Goal: Task Accomplishment & Management: Use online tool/utility

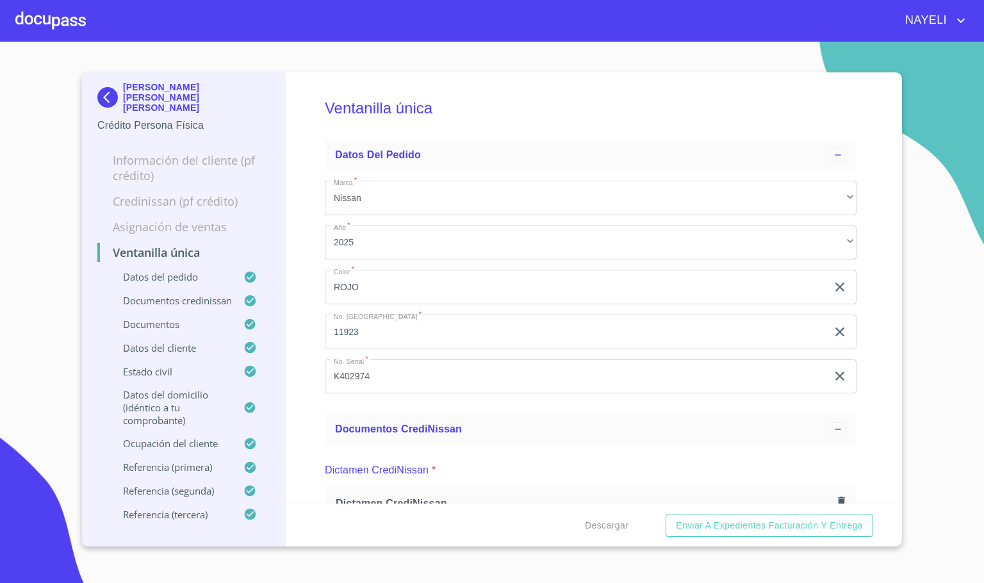
scroll to position [2978, 0]
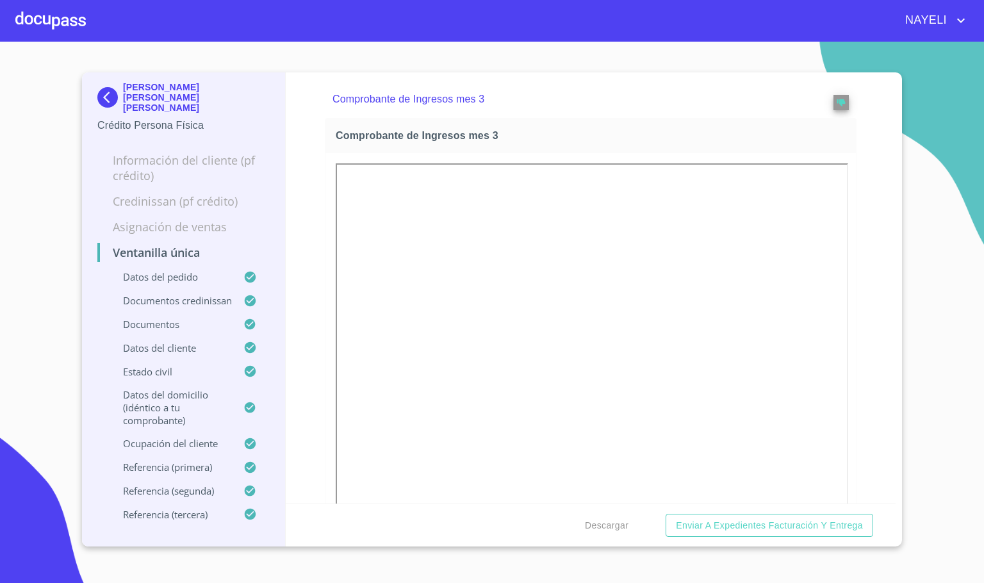
click at [31, 4] on div at bounding box center [50, 20] width 70 height 41
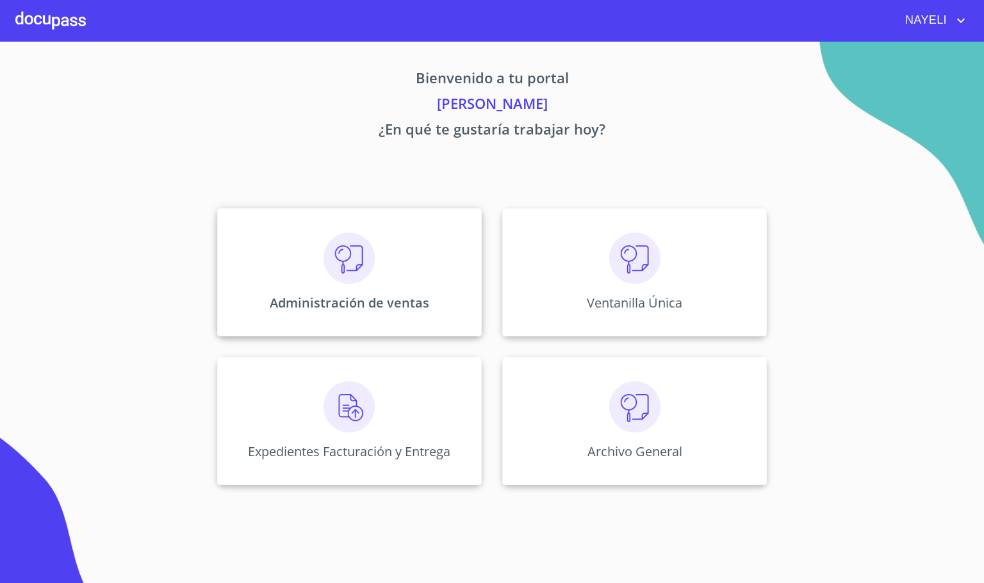
click at [359, 281] on img at bounding box center [348, 257] width 51 height 51
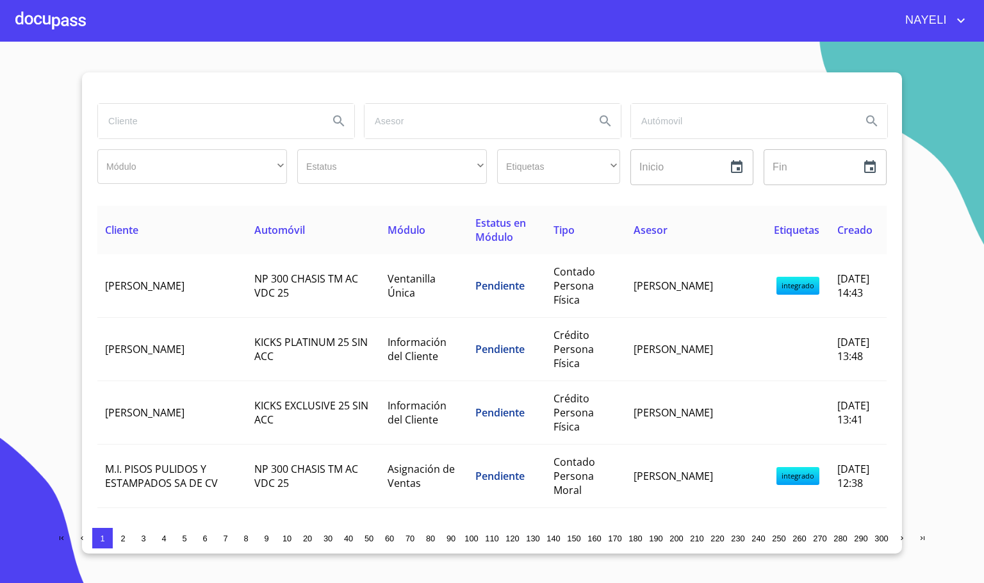
click at [159, 125] on input "search" at bounding box center [208, 121] width 220 height 35
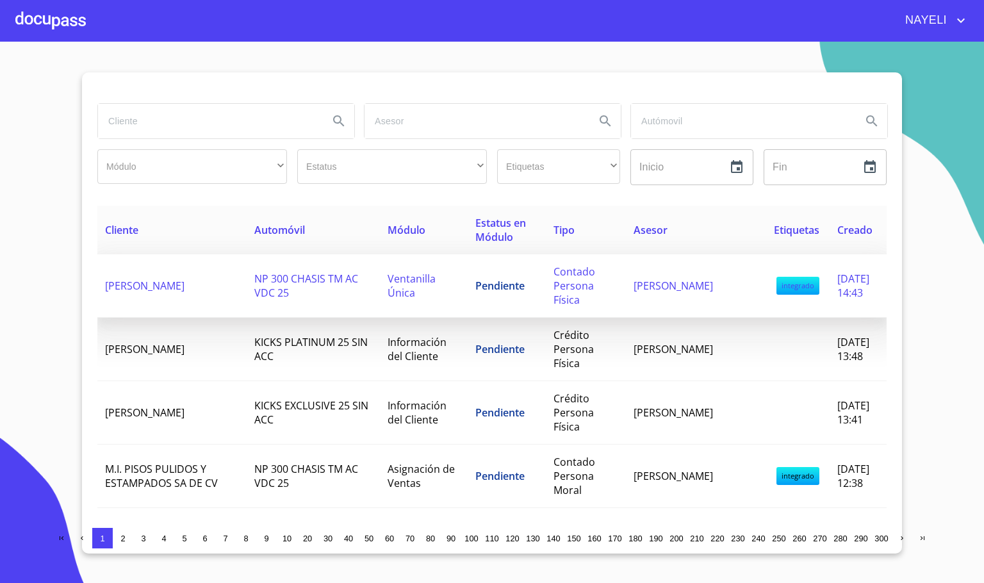
click at [248, 266] on td "NP 300 CHASIS TM AC VDC 25" at bounding box center [313, 285] width 133 height 63
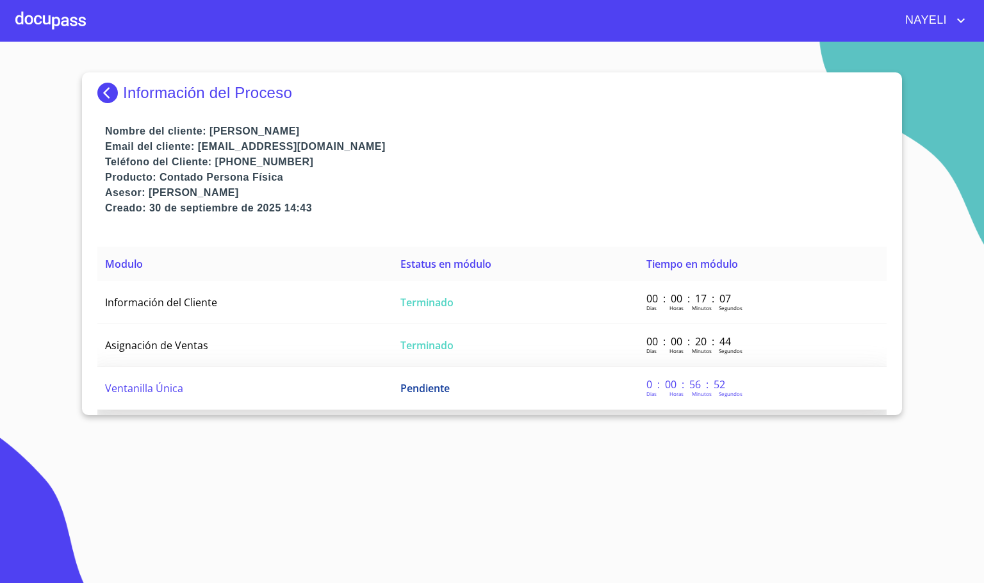
click at [225, 403] on td "Ventanilla Única" at bounding box center [244, 388] width 295 height 43
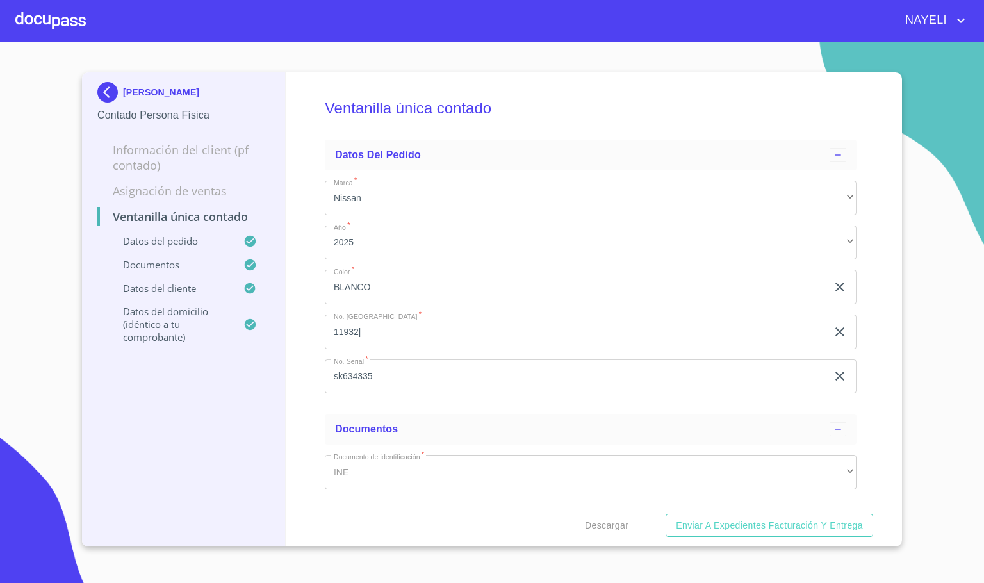
click at [865, 320] on div "Ventanilla única contado Datos del pedido Marca   * Nissan ​ Año   * 2025 ​ Col…" at bounding box center [591, 287] width 610 height 431
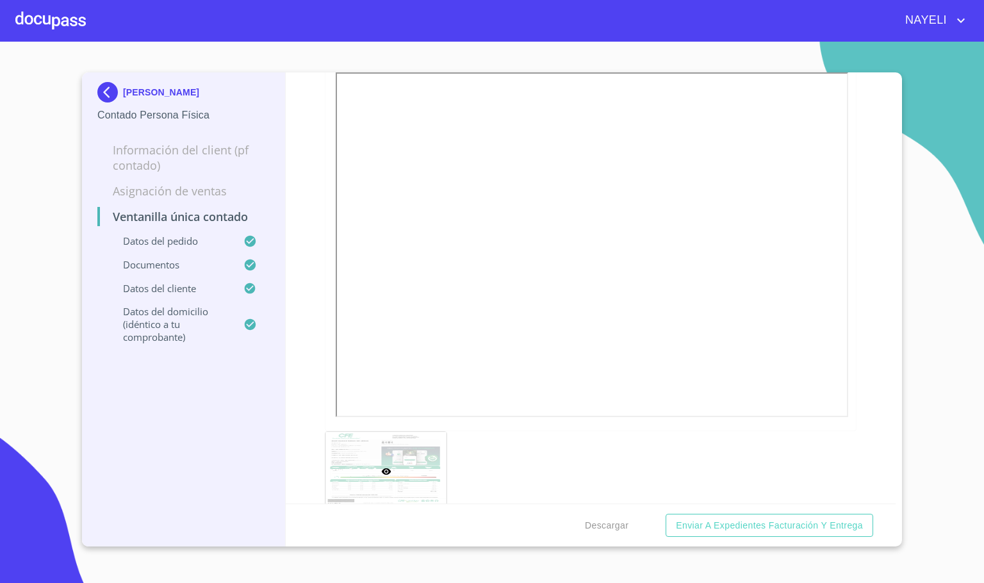
scroll to position [1057, 0]
click at [33, 2] on div at bounding box center [50, 20] width 70 height 41
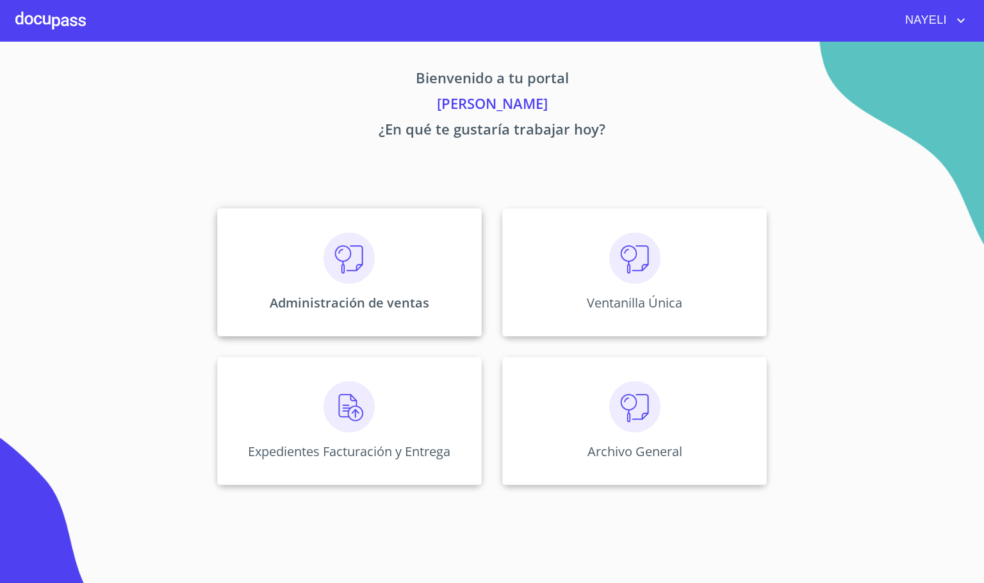
click at [375, 291] on div "Administración de ventas" at bounding box center [349, 272] width 264 height 128
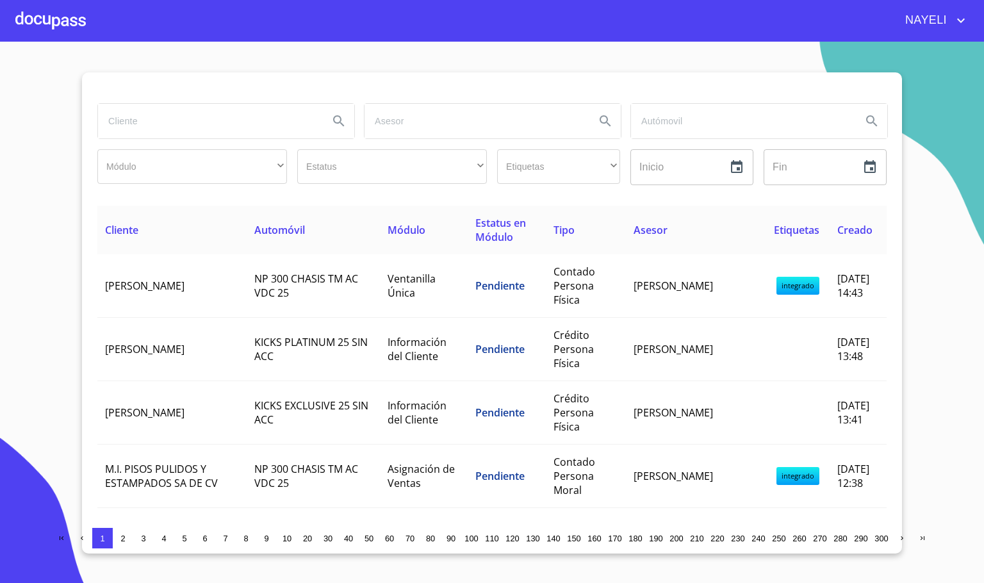
click at [183, 131] on input "search" at bounding box center [208, 121] width 220 height 35
type input "yazmi"
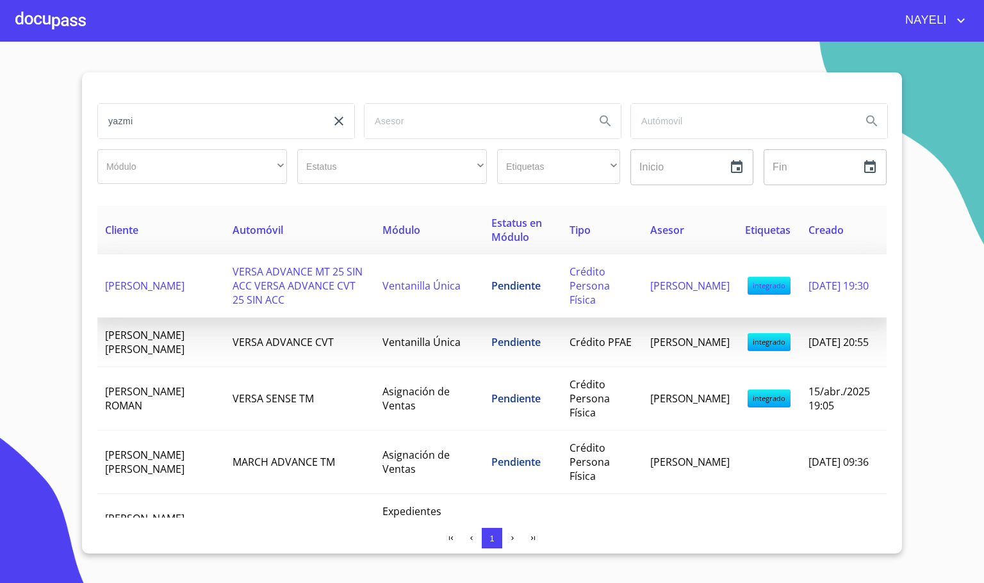
click at [225, 289] on td "VERSA ADVANCE MT 25 SIN ACC VERSA ADVANCE CVT 25 SIN ACC" at bounding box center [300, 285] width 150 height 63
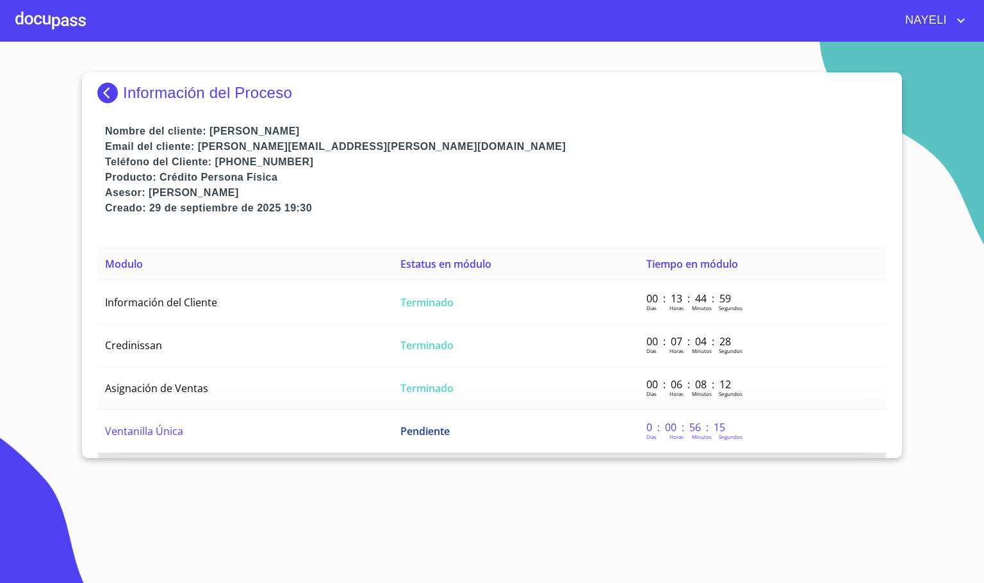
click at [200, 430] on td "Ventanilla Única" at bounding box center [244, 431] width 295 height 43
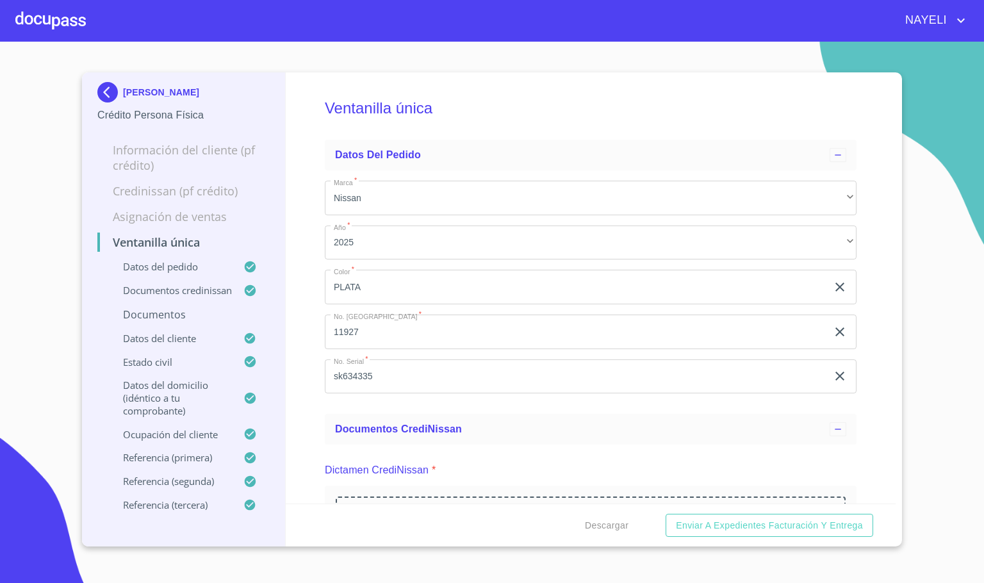
click at [872, 350] on div "Ventanilla única Datos del pedido Marca   * Nissan ​ Año   * 2025 ​ Color   * P…" at bounding box center [591, 287] width 610 height 431
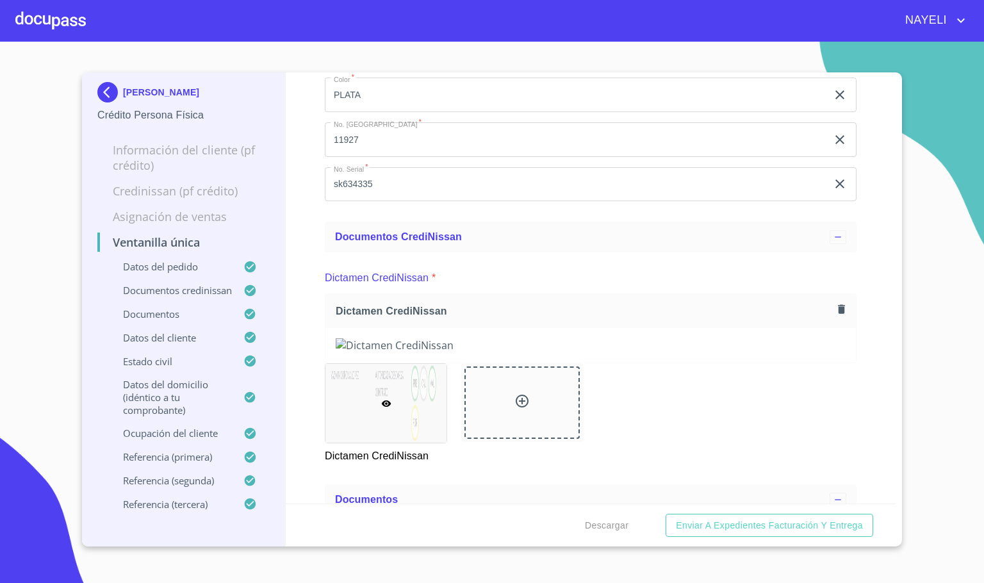
click at [844, 378] on div "Ventanilla única Datos del pedido Marca   * Nissan ​ Año   * 2025 ​ Color   * P…" at bounding box center [591, 287] width 610 height 431
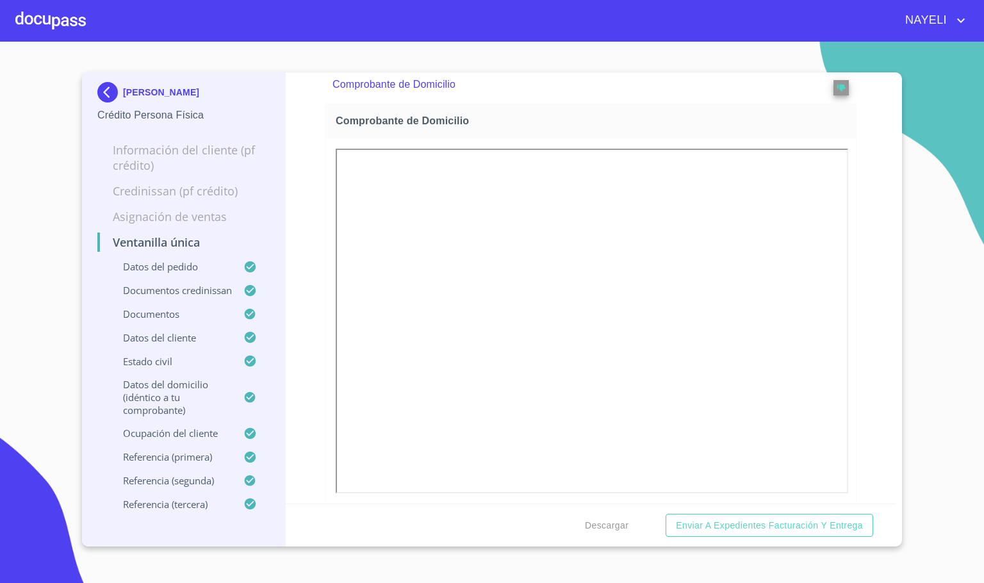
scroll to position [1249, 0]
click at [853, 396] on div "Ventanilla única Datos del pedido Marca   * Nissan ​ Año   * 2025 ​ Color   * P…" at bounding box center [591, 287] width 610 height 431
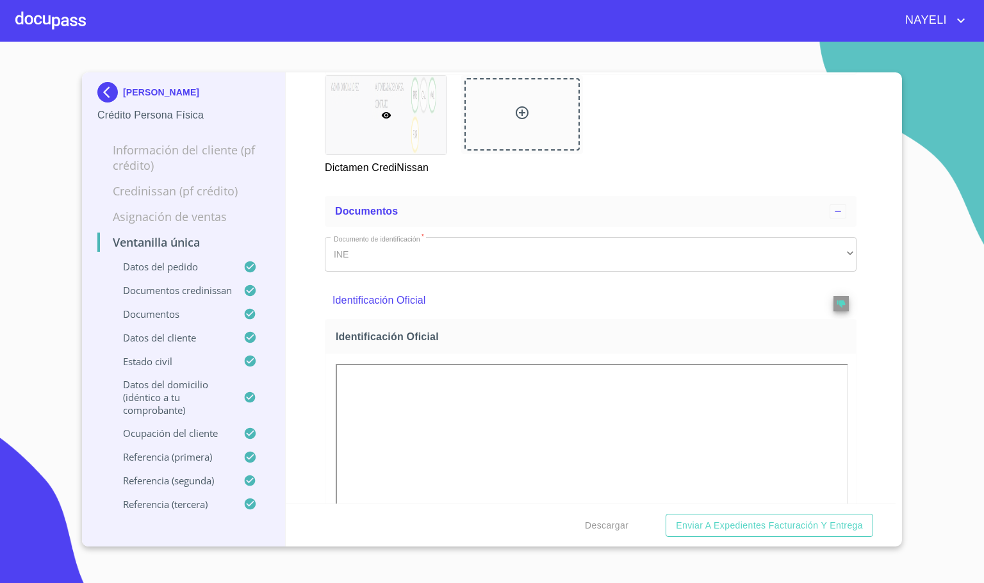
scroll to position [672, 0]
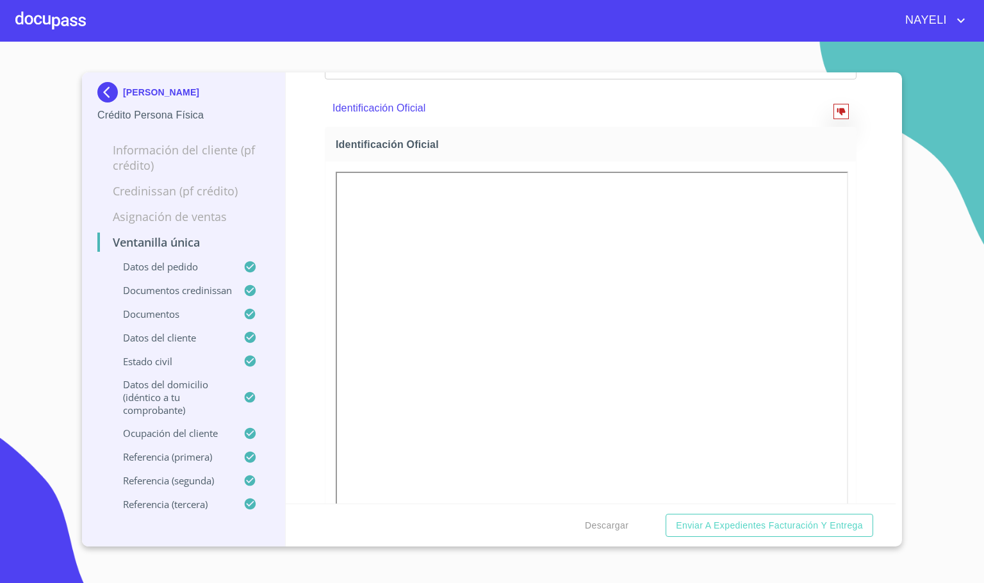
click at [833, 119] on button "reject" at bounding box center [840, 111] width 15 height 15
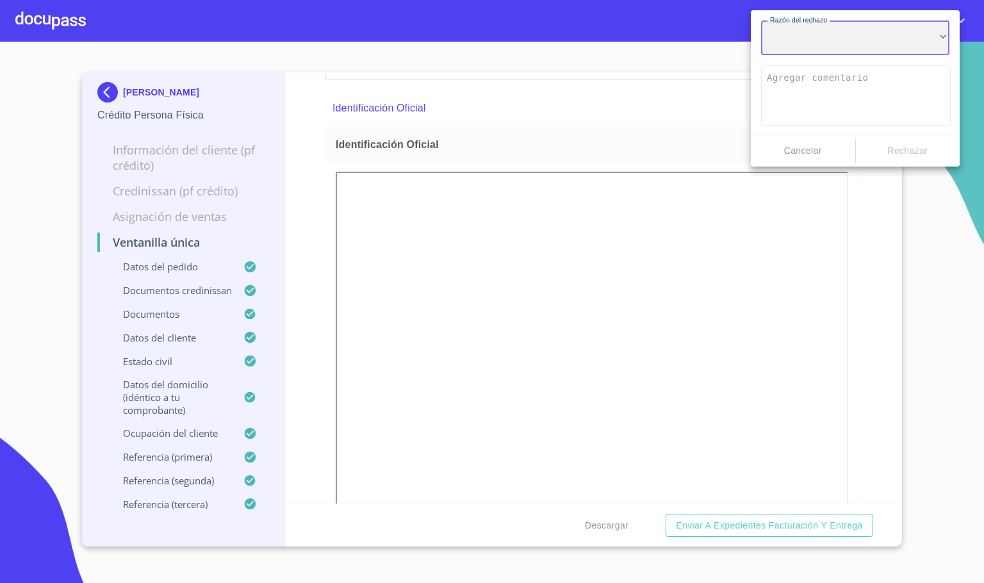
click at [874, 42] on div "​" at bounding box center [855, 37] width 188 height 35
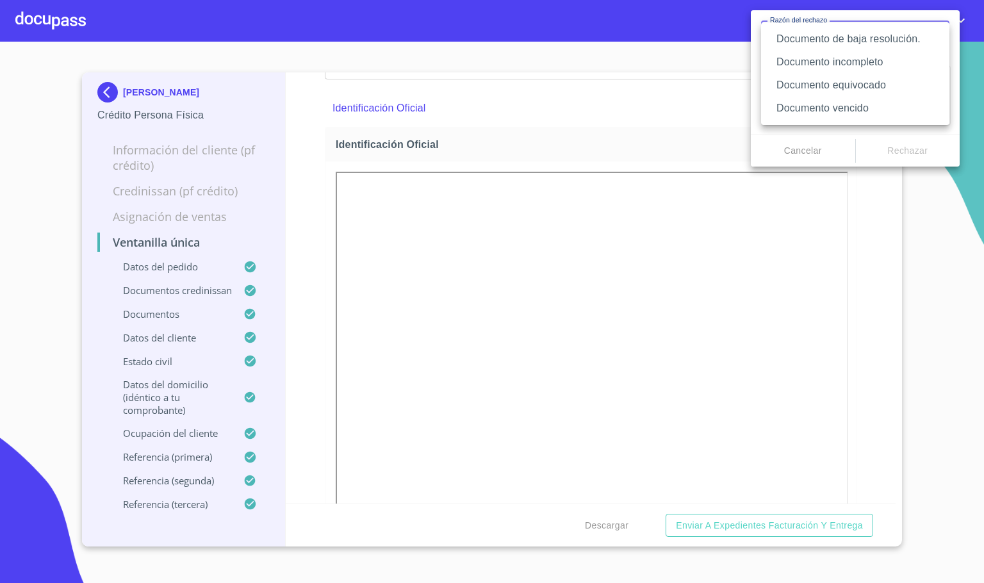
click at [899, 31] on li "Documento de baja resolución." at bounding box center [855, 39] width 188 height 23
type textarea "Favor de enviar de nuevo documento perfectamente claro, puede ser foto o escane…"
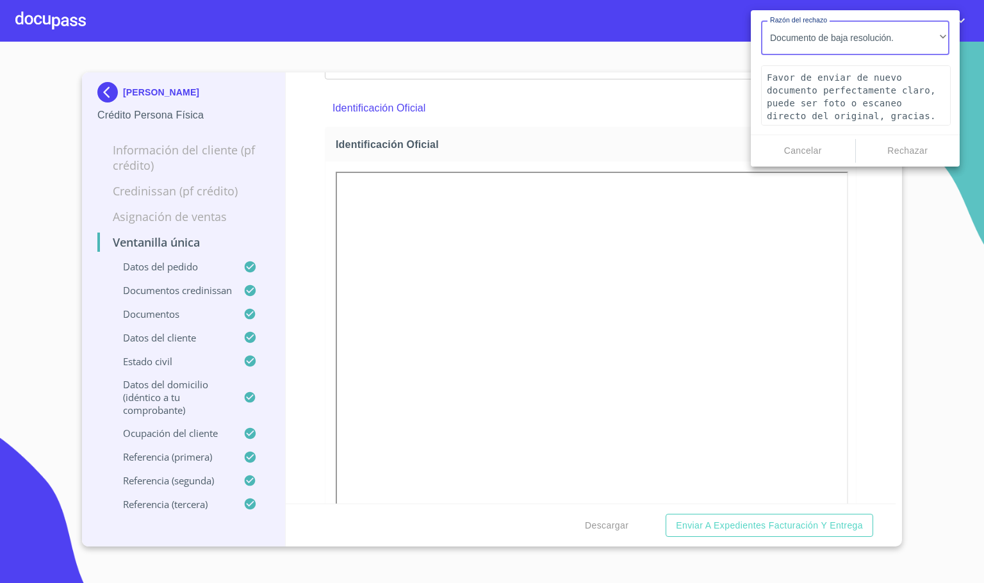
click at [921, 148] on span "Rechazar" at bounding box center [908, 151] width 94 height 16
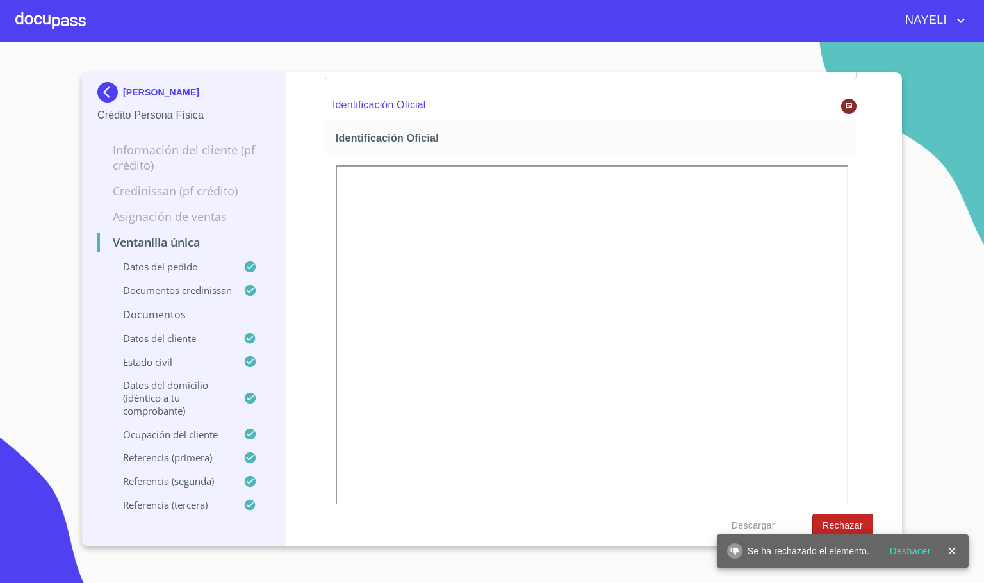
click at [848, 526] on span "Rechazar" at bounding box center [842, 525] width 40 height 16
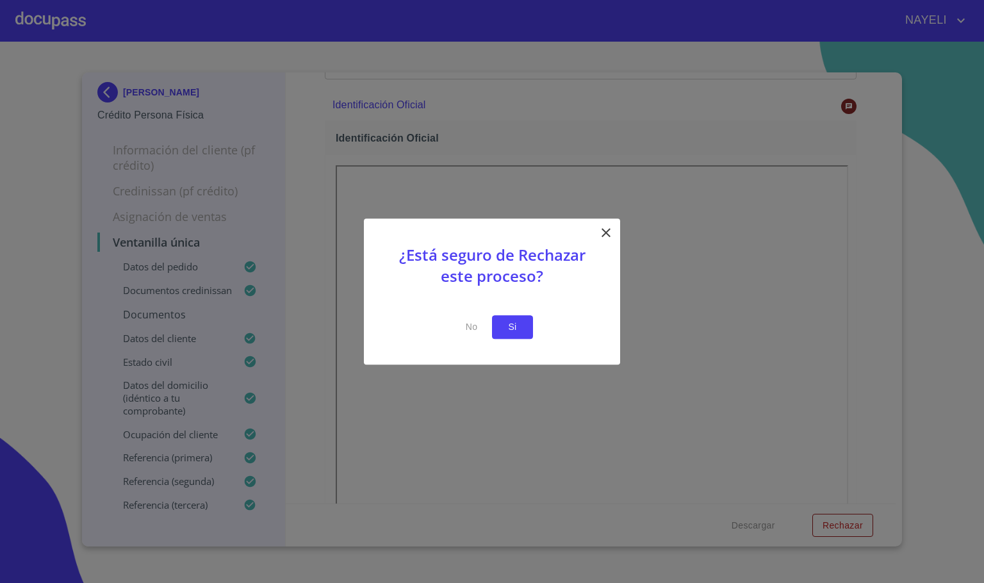
click at [517, 336] on button "Si" at bounding box center [512, 327] width 41 height 24
click at [509, 329] on span "Si" at bounding box center [512, 327] width 20 height 16
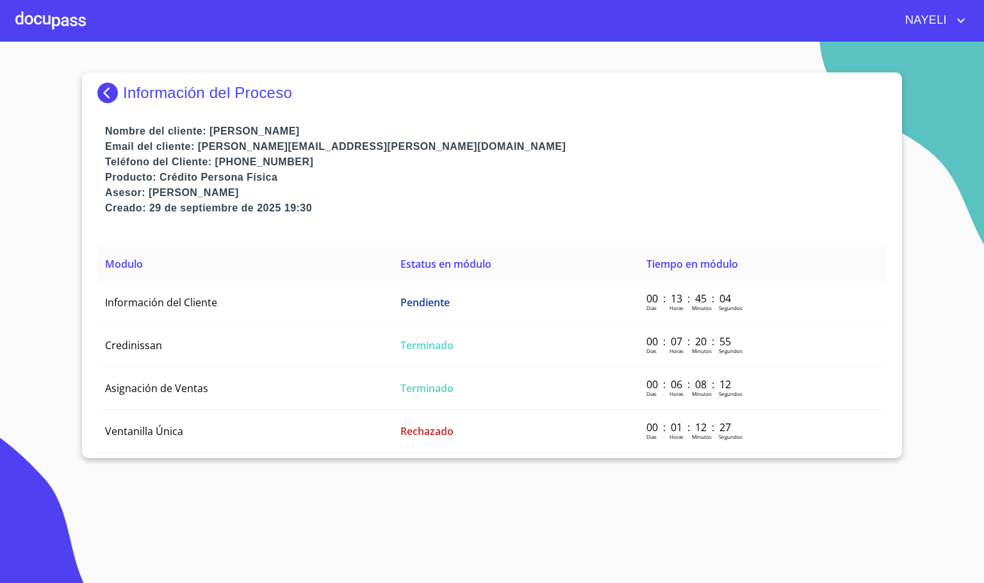
click at [65, 31] on div at bounding box center [50, 20] width 70 height 41
